Goal: Download file/media

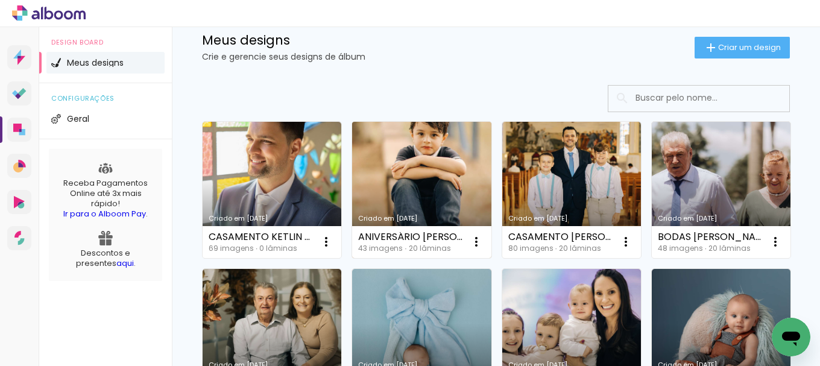
scroll to position [121, 0]
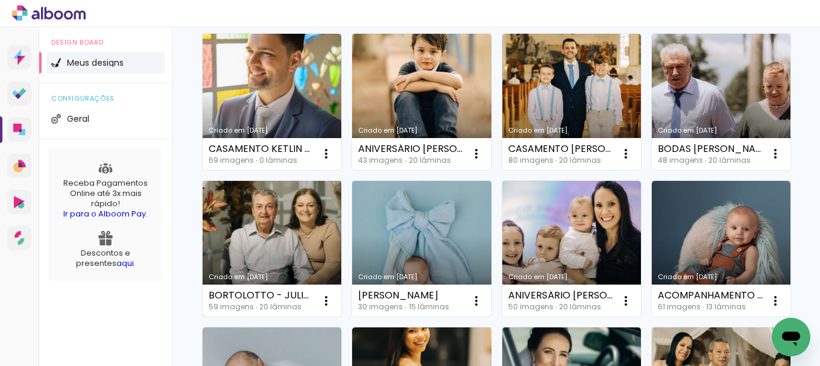
click at [341, 245] on link "Criado em [DATE]" at bounding box center [272, 249] width 139 height 136
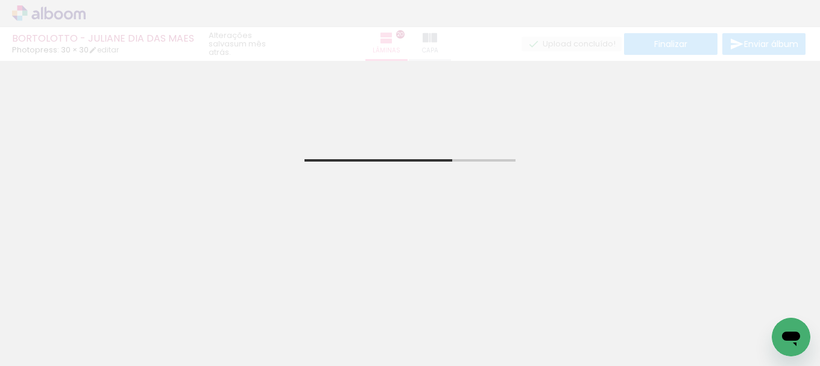
click at [65, 329] on iron-icon at bounding box center [62, 330] width 10 height 10
click at [0, 0] on slot "Não utilizadas" at bounding box center [0, 0] width 0 height 0
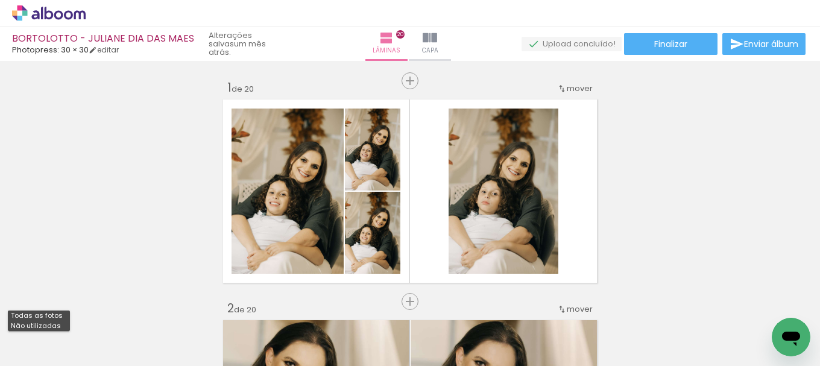
type input "Não utilizadas"
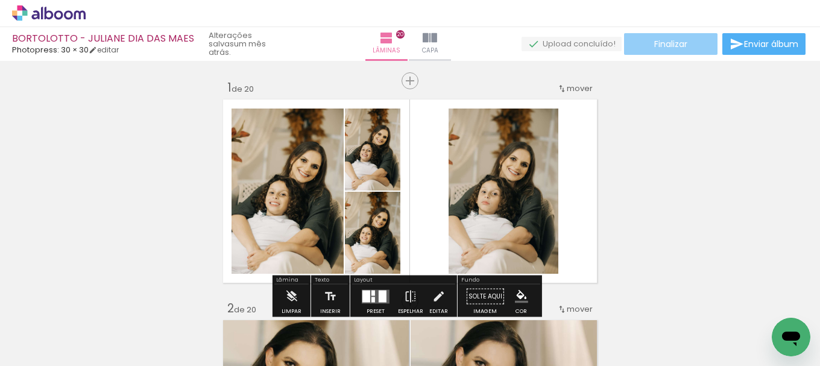
click at [671, 43] on span "Finalizar" at bounding box center [670, 44] width 33 height 8
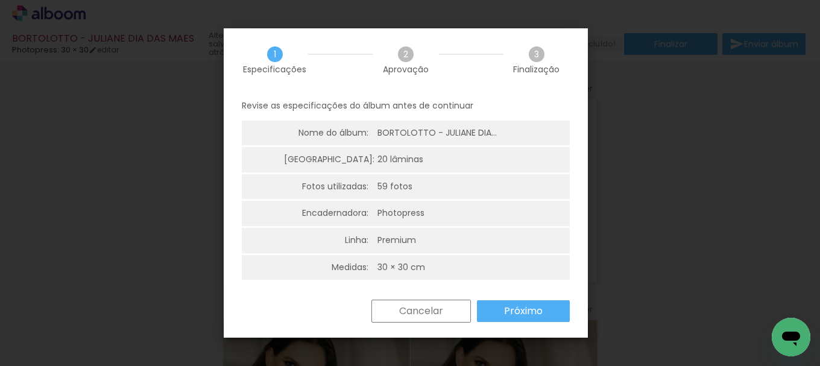
click at [0, 0] on slot "Próximo" at bounding box center [0, 0] width 0 height 0
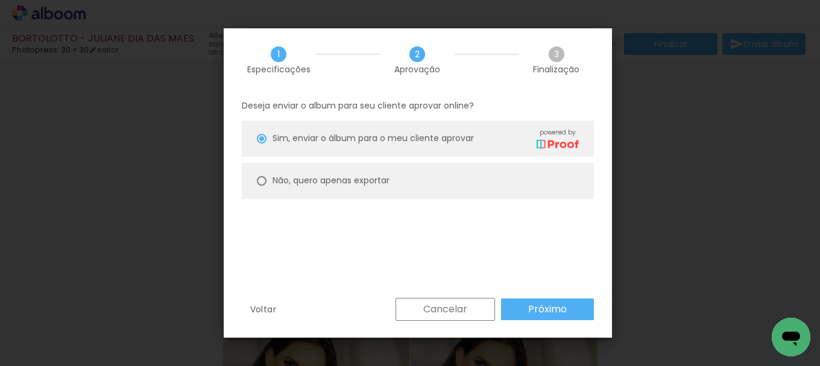
click at [0, 0] on div at bounding box center [0, 0] width 0 height 0
type paper-radio-button "on"
click at [0, 0] on slot "Próximo" at bounding box center [0, 0] width 0 height 0
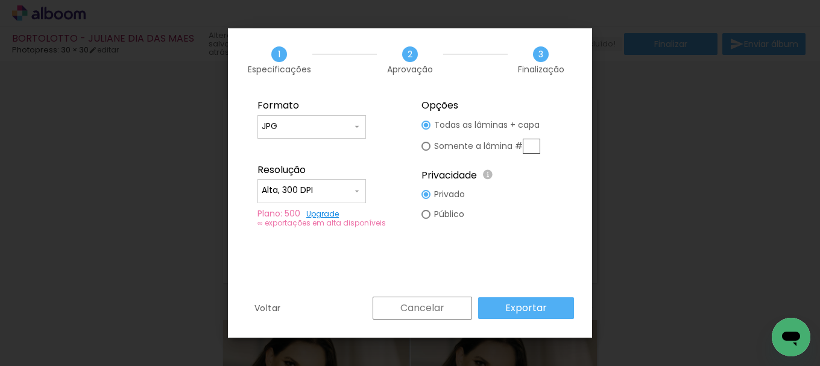
click at [0, 0] on slot "Exportar" at bounding box center [0, 0] width 0 height 0
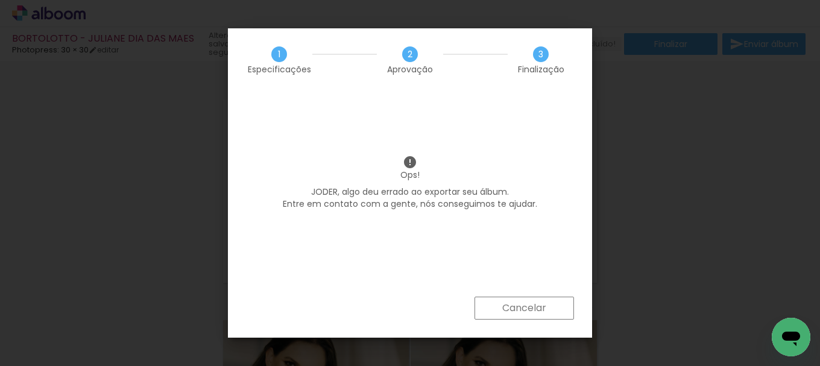
click at [0, 0] on slot "Cancelar" at bounding box center [0, 0] width 0 height 0
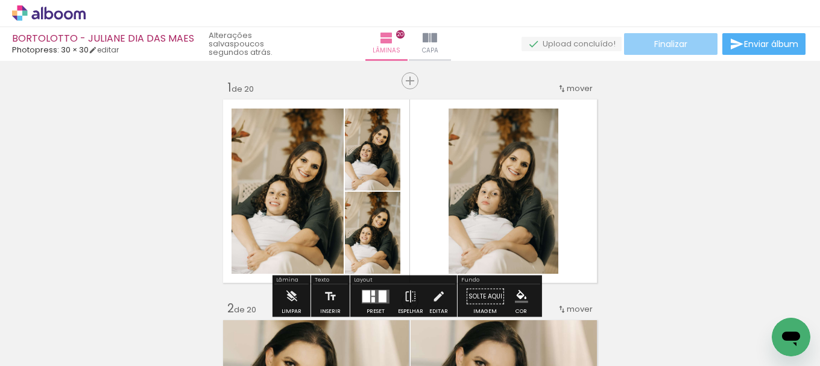
click at [659, 42] on span "Finalizar" at bounding box center [670, 44] width 33 height 8
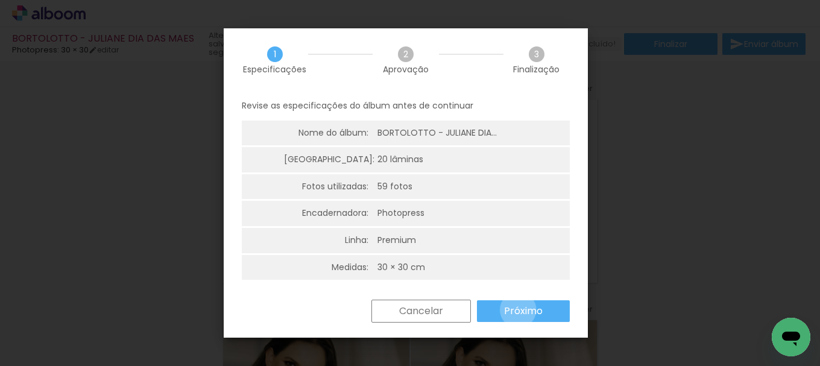
click at [0, 0] on slot "Próximo" at bounding box center [0, 0] width 0 height 0
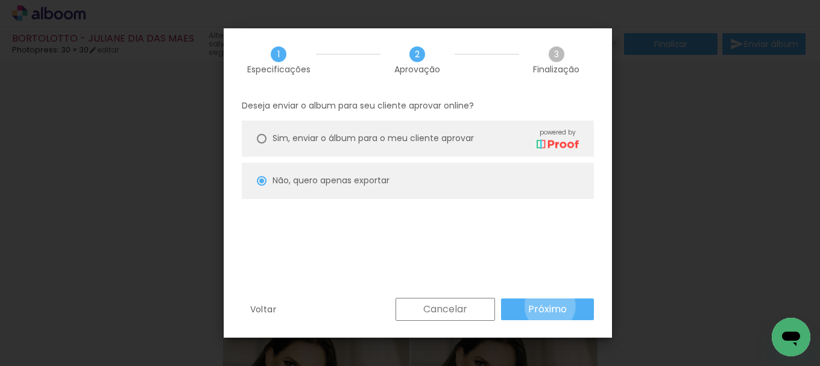
click at [0, 0] on slot "Próximo" at bounding box center [0, 0] width 0 height 0
type input "Alta, 300 DPI"
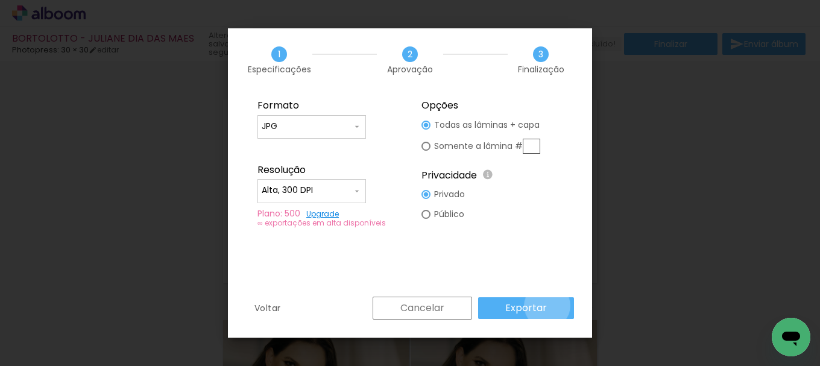
click at [0, 0] on paper-button "Exportar" at bounding box center [0, 0] width 0 height 0
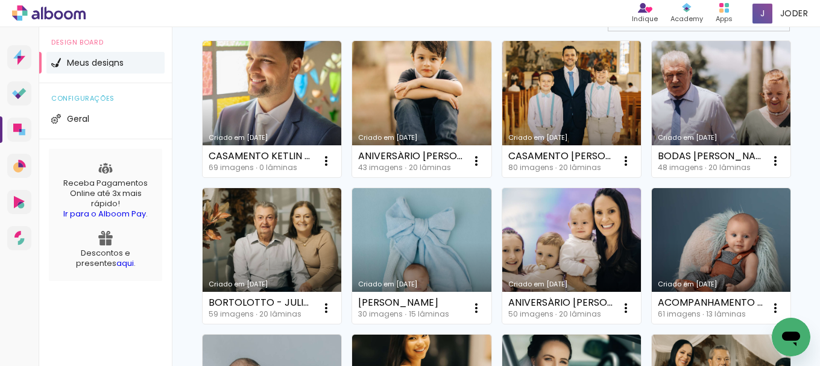
scroll to position [181, 0]
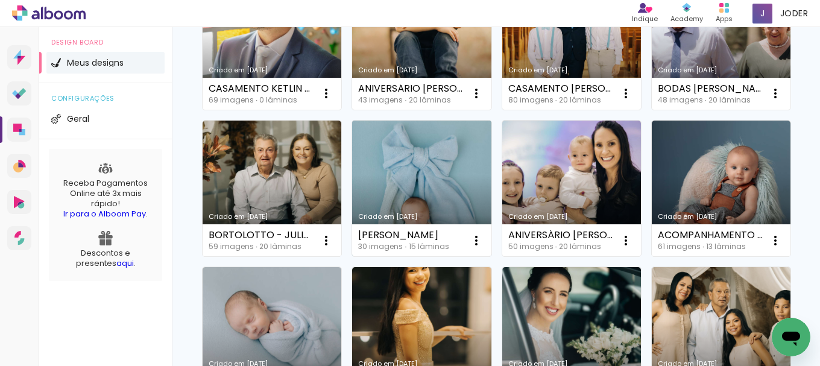
click at [491, 186] on link "Criado em [DATE]" at bounding box center [421, 189] width 139 height 136
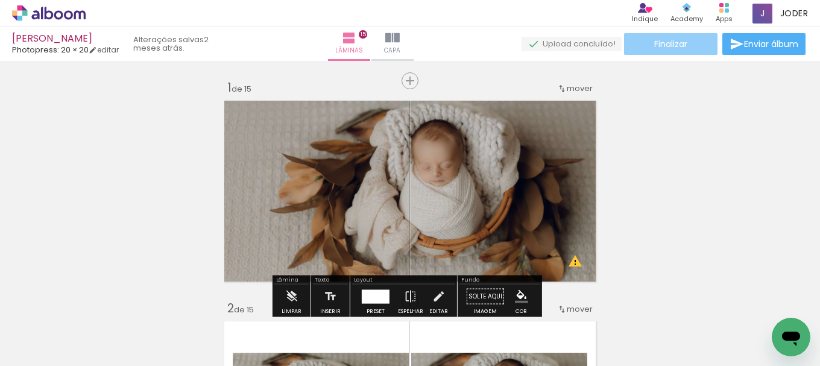
click at [669, 48] on span "Finalizar" at bounding box center [670, 44] width 33 height 8
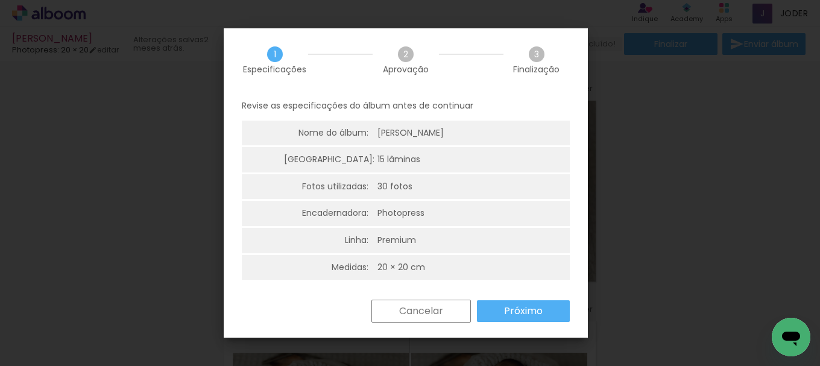
click at [0, 0] on slot "Próximo" at bounding box center [0, 0] width 0 height 0
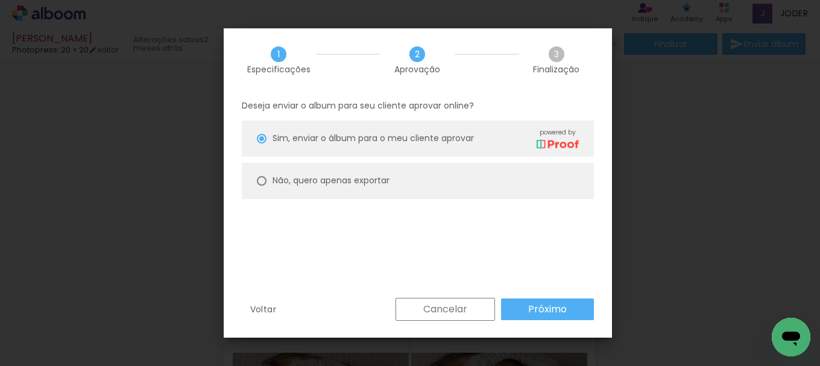
click at [263, 181] on div at bounding box center [262, 181] width 10 height 10
type paper-radio-button "on"
click at [0, 0] on slot "Próximo" at bounding box center [0, 0] width 0 height 0
type input "Alta, 300 DPI"
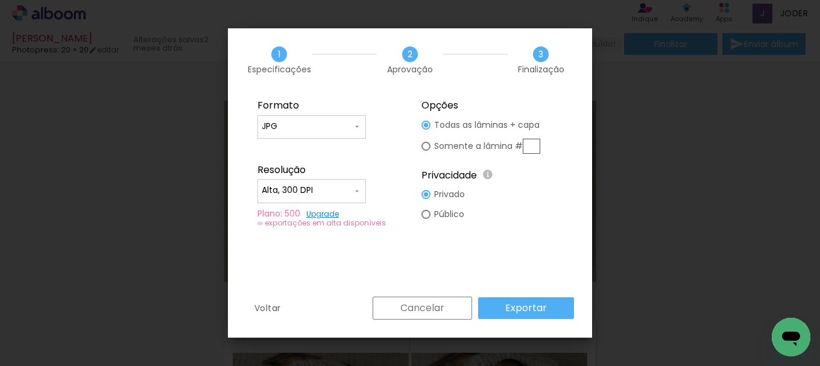
click at [0, 0] on slot "Exportar" at bounding box center [0, 0] width 0 height 0
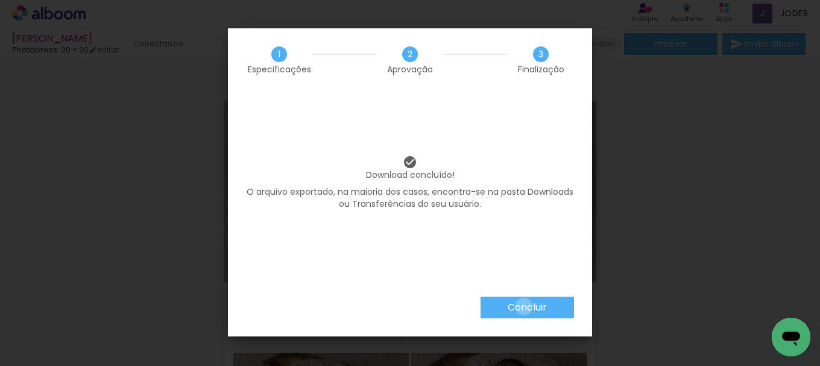
click at [0, 0] on slot "Concluir" at bounding box center [0, 0] width 0 height 0
